Goal: Transaction & Acquisition: Purchase product/service

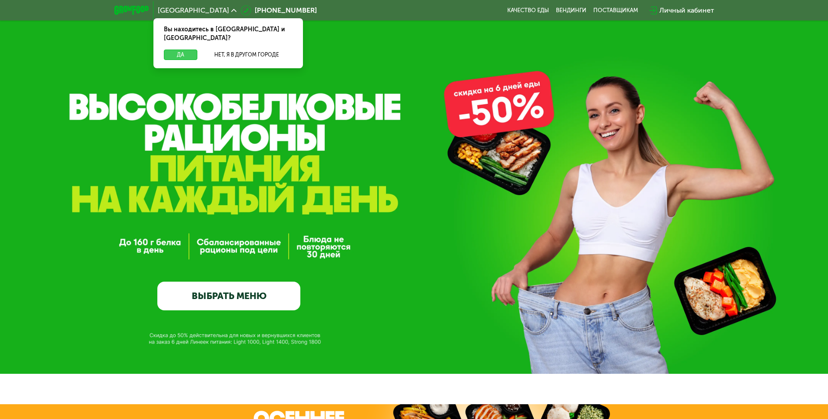
click at [180, 50] on button "Да" at bounding box center [180, 55] width 33 height 10
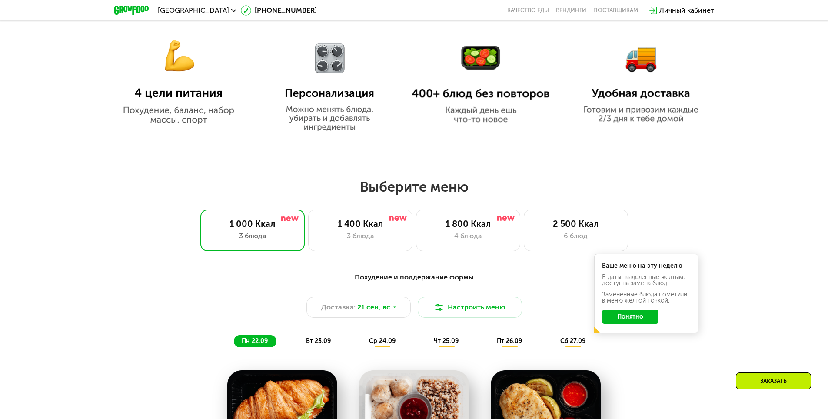
scroll to position [647, 0]
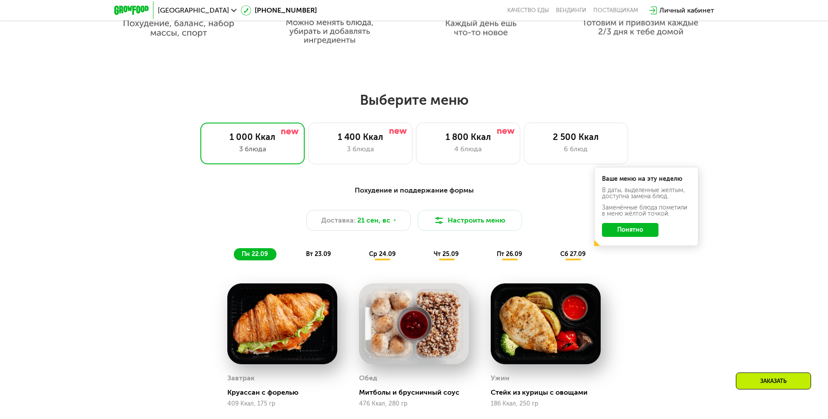
click at [635, 233] on button "Понятно" at bounding box center [630, 230] width 57 height 14
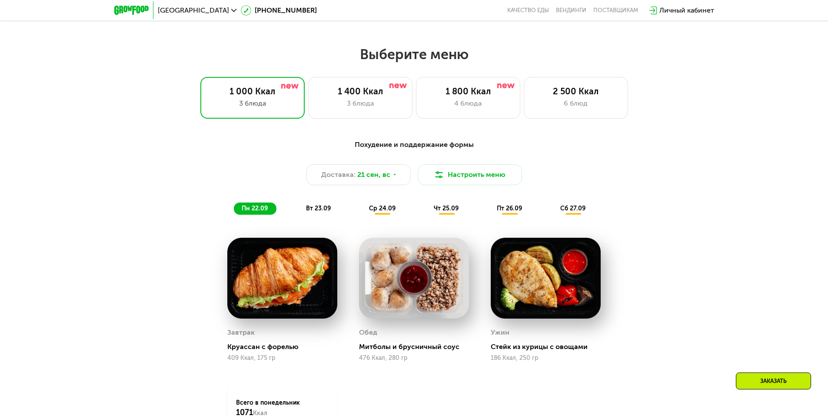
scroll to position [691, 0]
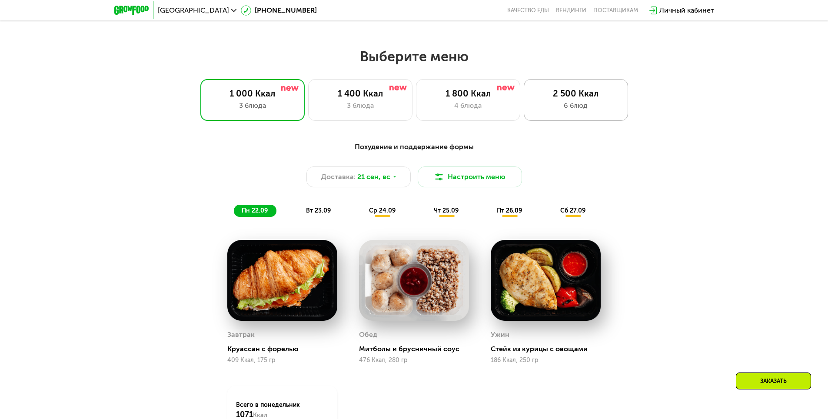
click at [582, 102] on div "2 500 Ккал 6 блюд" at bounding box center [576, 100] width 104 height 42
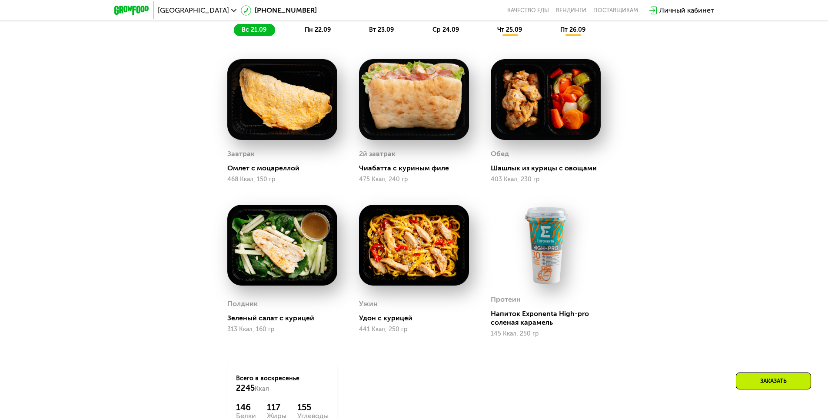
scroll to position [821, 0]
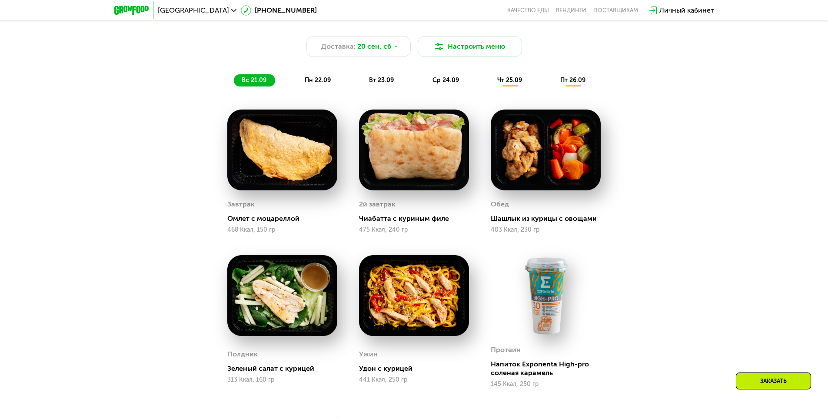
click at [570, 80] on span "пт 26.09" at bounding box center [572, 80] width 25 height 7
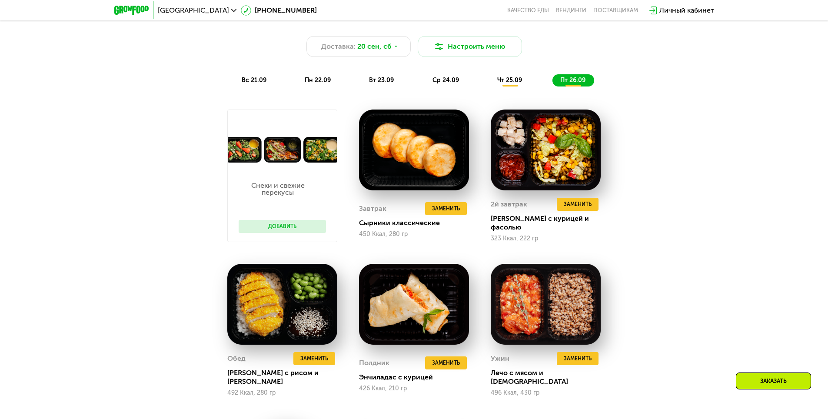
click at [454, 80] on span "ср 24.09" at bounding box center [446, 80] width 27 height 7
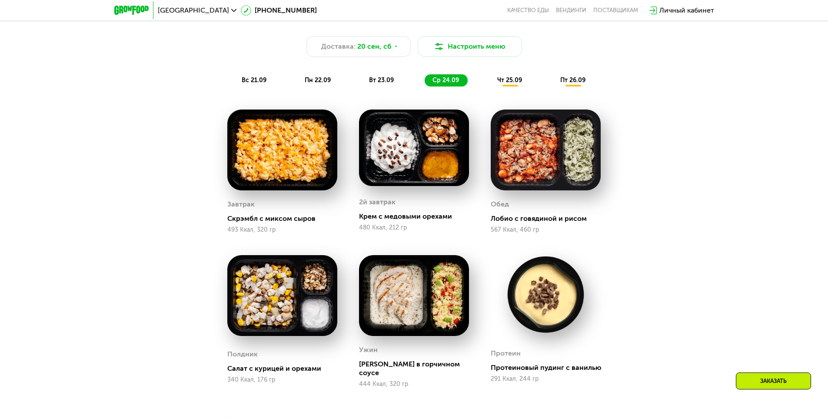
click at [507, 84] on span "чт 25.09" at bounding box center [509, 80] width 25 height 7
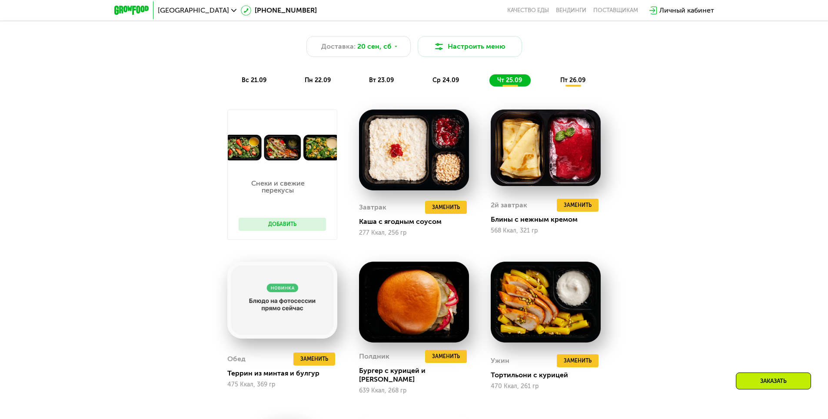
click at [576, 77] on div "пт 26.09" at bounding box center [574, 80] width 42 height 12
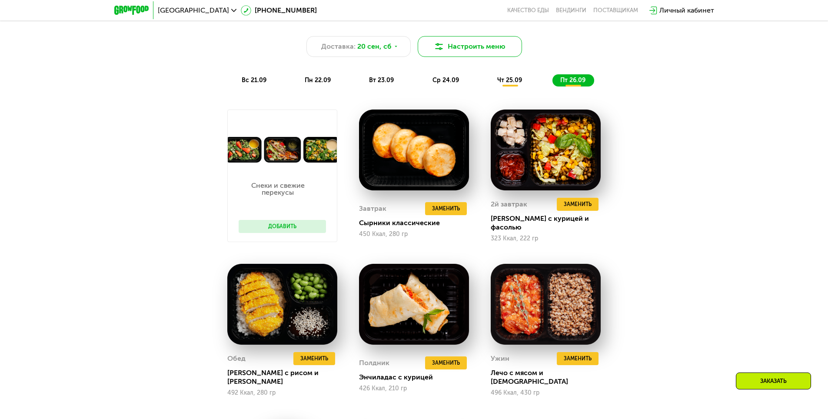
click at [478, 46] on button "Настроить меню" at bounding box center [470, 46] width 104 height 21
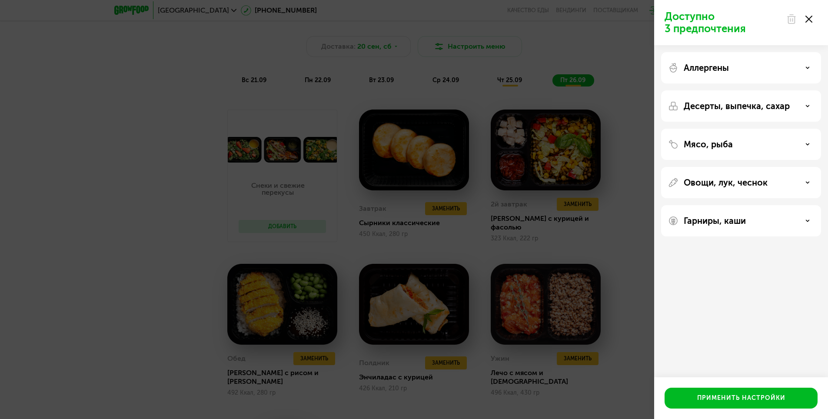
click at [717, 147] on p "Мясо, рыба" at bounding box center [708, 144] width 49 height 10
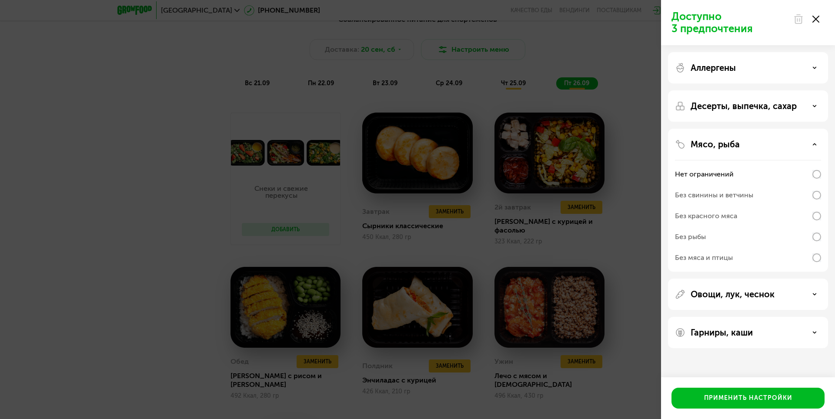
click at [755, 300] on div "Овощи, лук, чеснок" at bounding box center [748, 294] width 160 height 31
click at [750, 106] on p "Десерты, выпечка, сахар" at bounding box center [744, 106] width 106 height 10
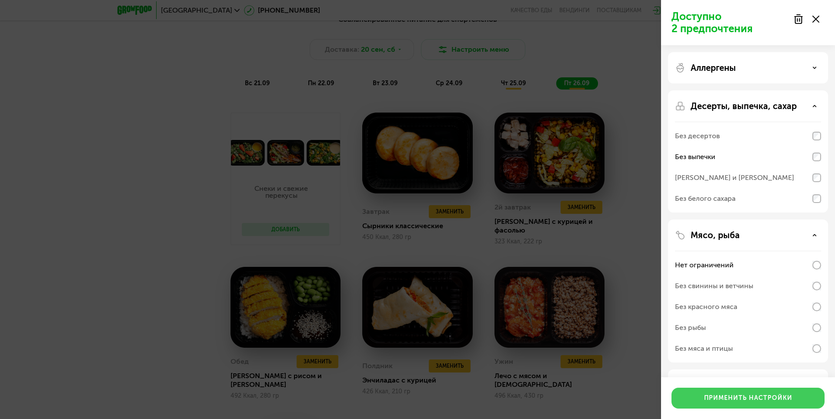
click at [747, 402] on div "Применить настройки" at bounding box center [748, 398] width 88 height 9
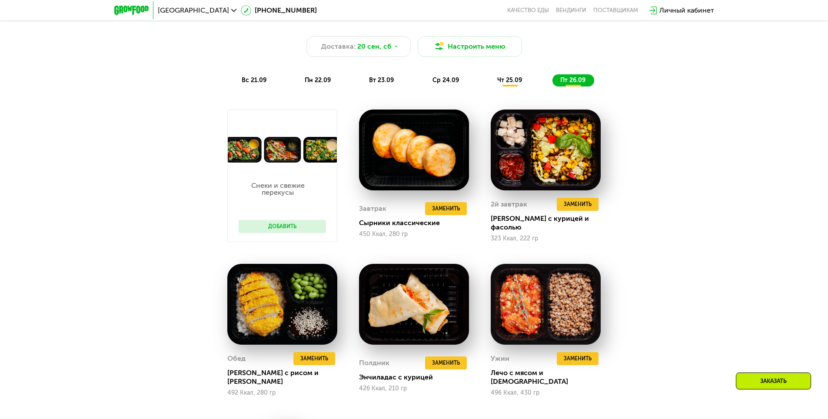
click at [245, 76] on div "Сбалансированное питание для спортсменов Доставка: 20 сен, сб Настроить меню вс…" at bounding box center [414, 48] width 515 height 75
click at [252, 87] on div "вс 21.09" at bounding box center [254, 80] width 41 height 12
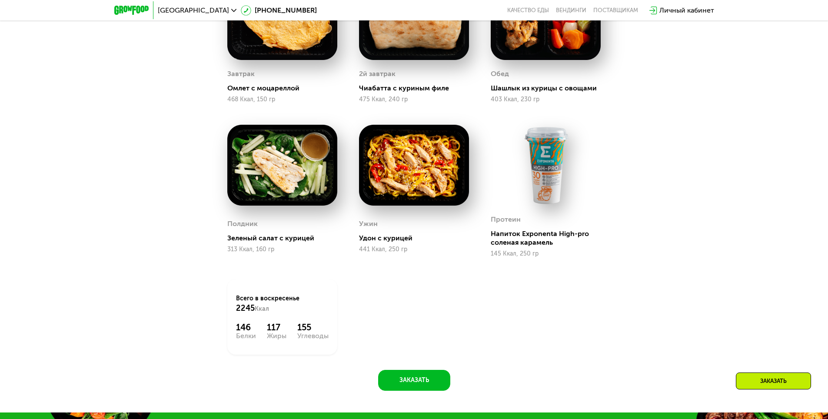
scroll to position [777, 0]
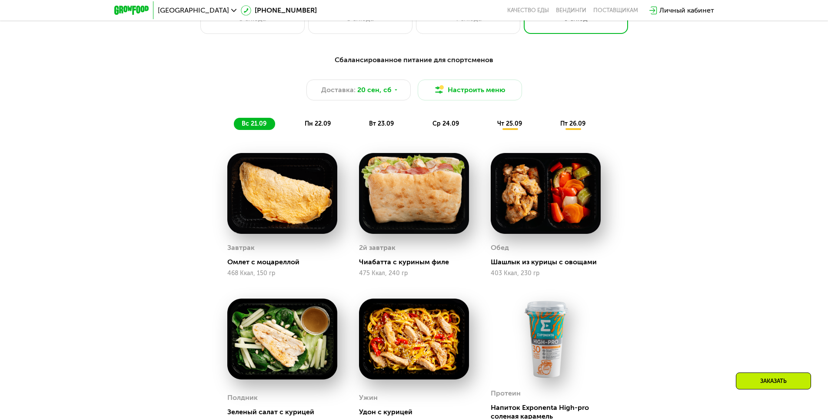
click at [324, 130] on div "пн 22.09" at bounding box center [318, 124] width 43 height 12
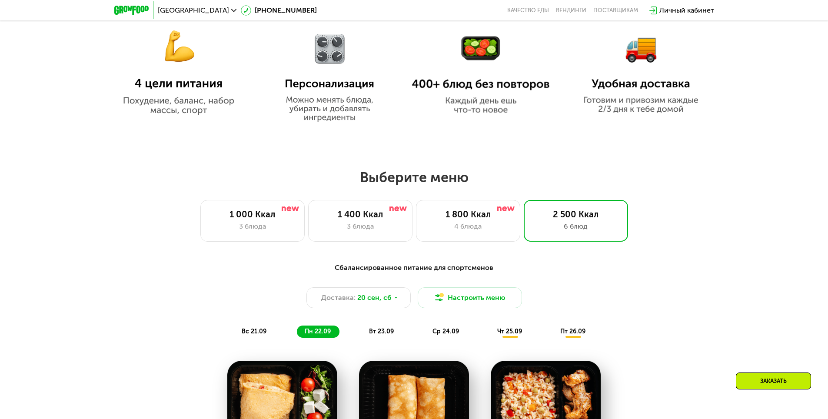
scroll to position [560, 0]
